Goal: Check status: Check status

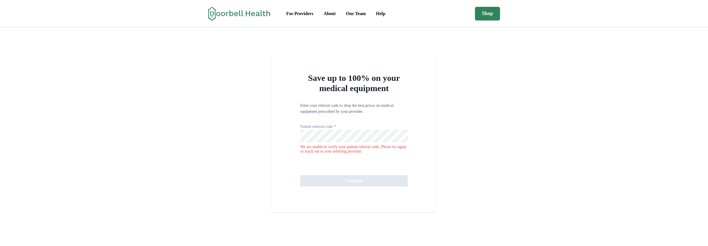
click at [357, 187] on button "Continue" at bounding box center [354, 180] width 107 height 11
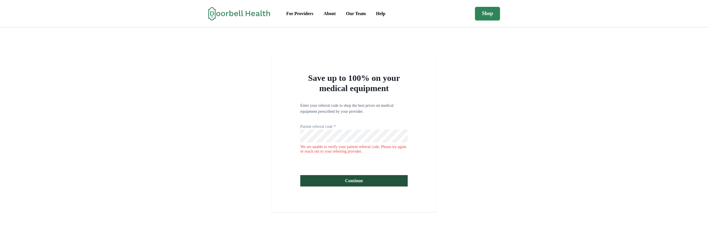
click button "Continue" at bounding box center [354, 180] width 107 height 11
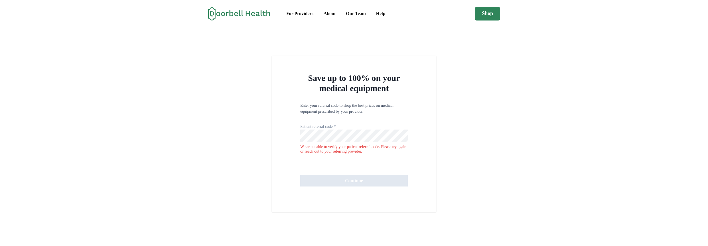
click at [362, 187] on button "Continue" at bounding box center [354, 180] width 107 height 11
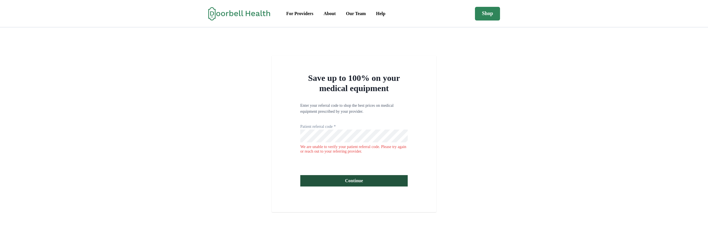
click at [359, 187] on button "Continue" at bounding box center [354, 180] width 107 height 11
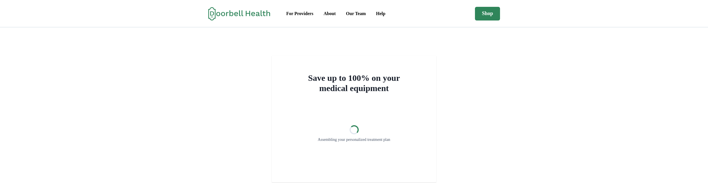
click at [66, 183] on div "Save up to 100% on your medical equipment Loading... Assembling your personaliz…" at bounding box center [354, 119] width 708 height 127
drag, startPoint x: 137, startPoint y: 142, endPoint x: 136, endPoint y: 138, distance: 4.2
click at [137, 141] on div "Save up to 100% on your medical equipment Loading... Assembling your personaliz…" at bounding box center [354, 119] width 708 height 127
